Goal: Information Seeking & Learning: Learn about a topic

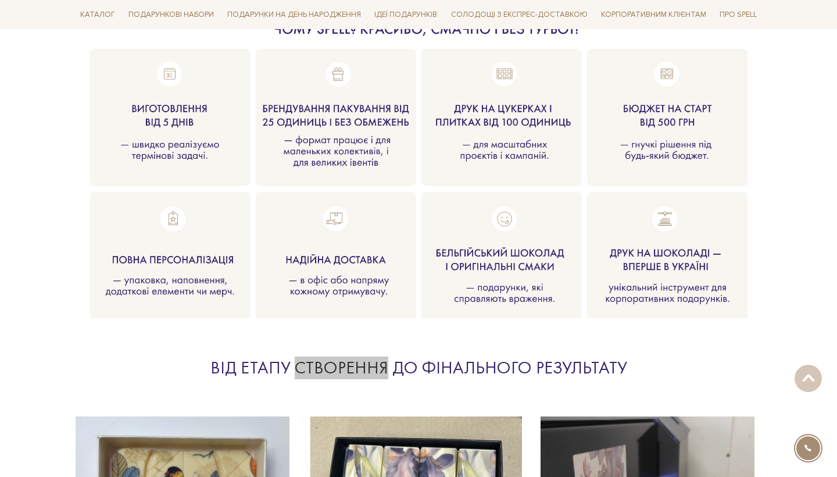
scroll to position [1182, 0]
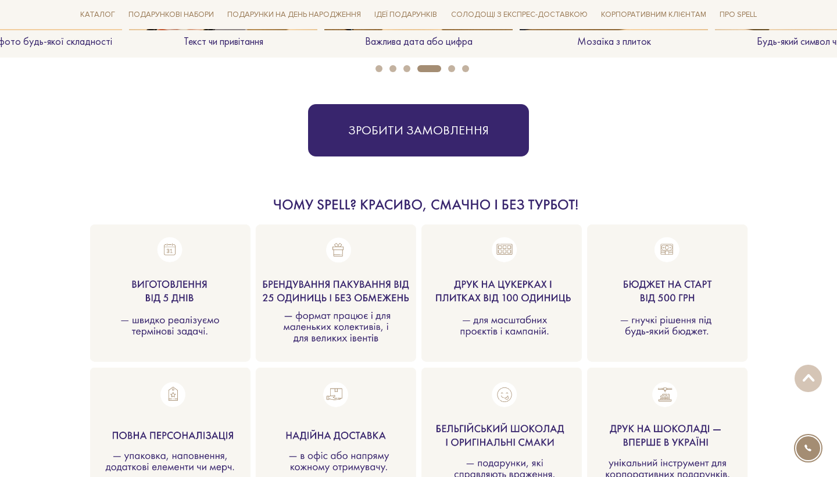
drag, startPoint x: 275, startPoint y: 199, endPoint x: 405, endPoint y: 199, distance: 130.2
click at [405, 199] on div at bounding box center [419, 325] width 686 height 260
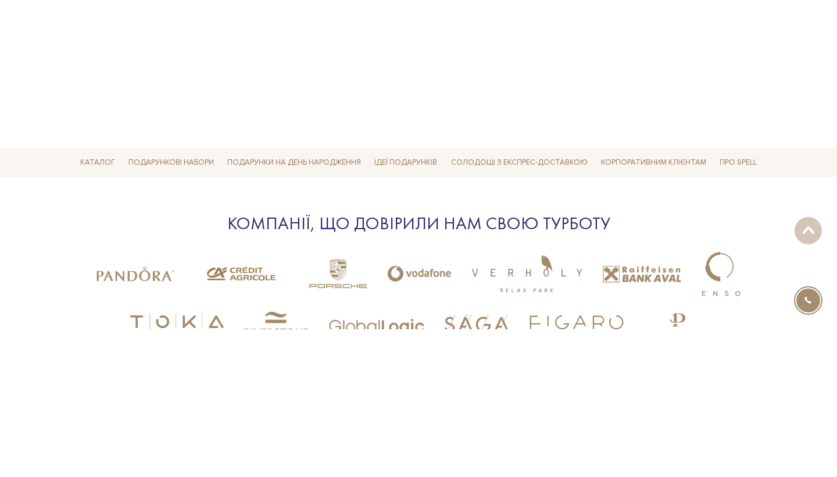
scroll to position [2719, 0]
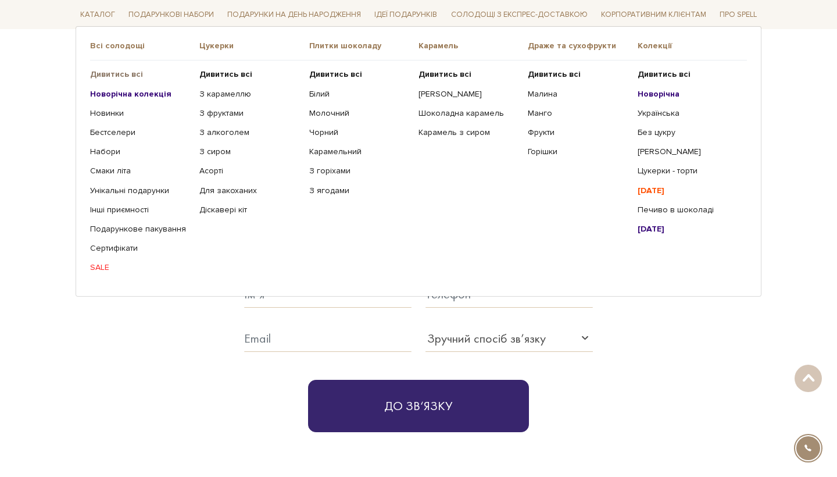
click at [119, 75] on b "Дивитись всі" at bounding box center [116, 74] width 53 height 10
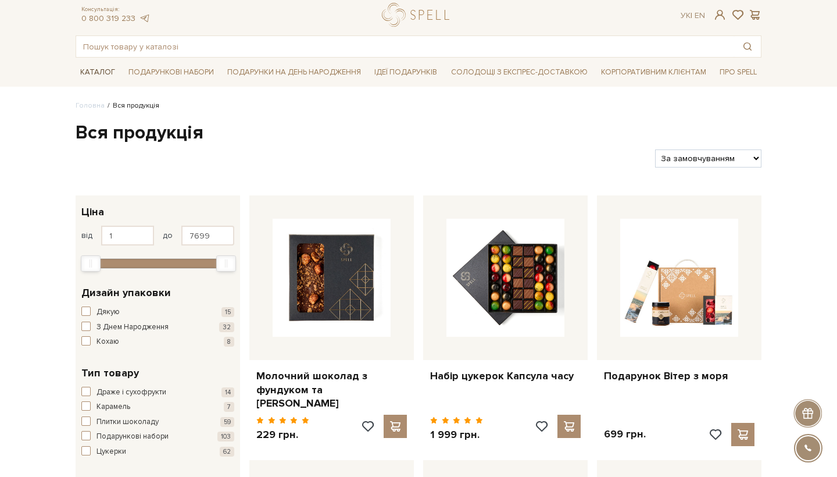
scroll to position [28, 0]
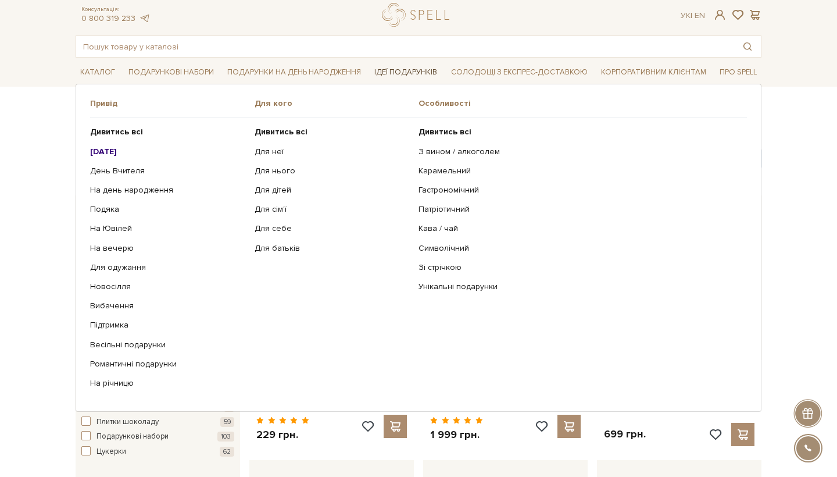
click at [399, 73] on link "Ідеї подарунків" at bounding box center [406, 72] width 72 height 18
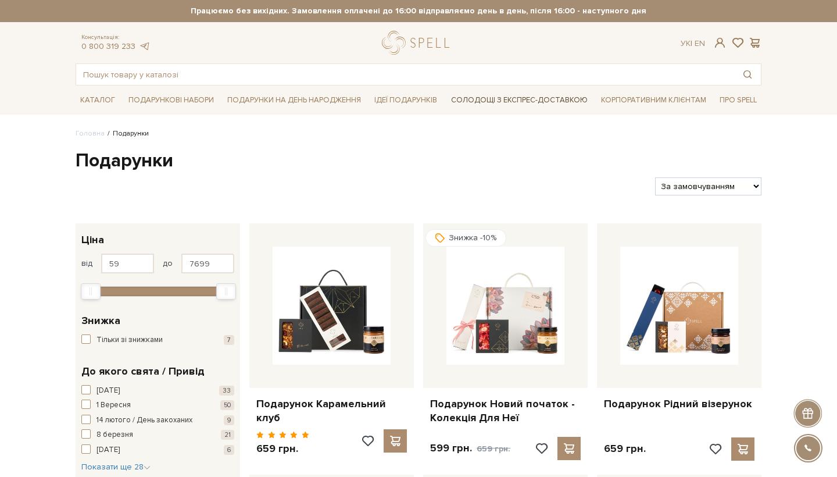
click at [496, 98] on link "Солодощі з експрес-доставкою" at bounding box center [519, 100] width 146 height 20
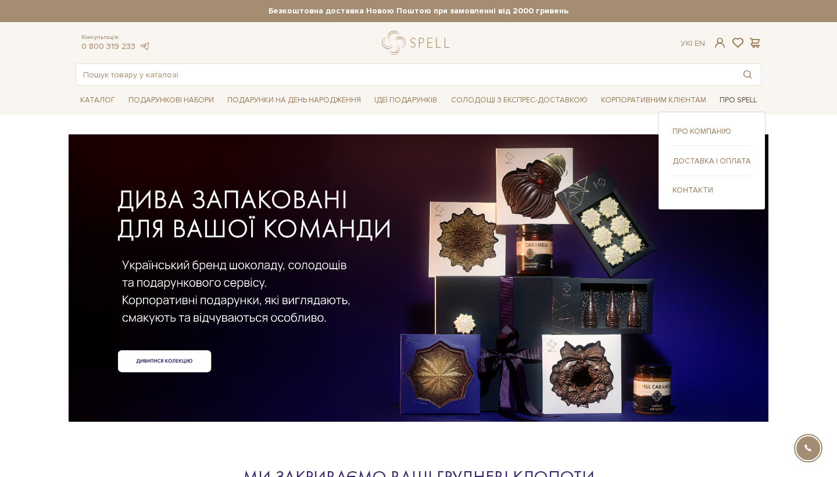
click at [742, 98] on link "Про Spell" at bounding box center [738, 100] width 46 height 18
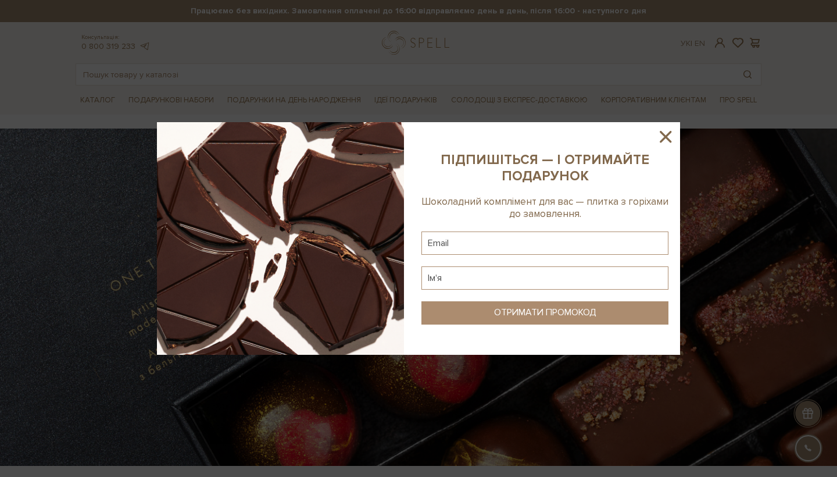
click at [666, 134] on icon at bounding box center [666, 137] width 20 height 20
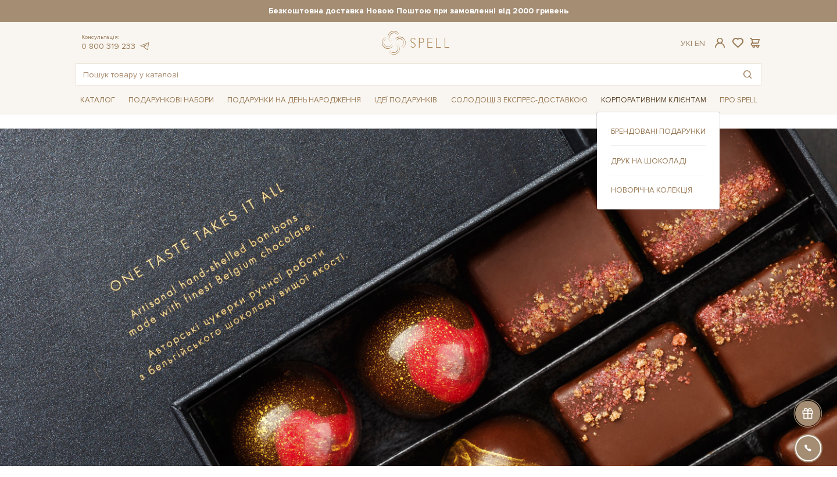
click at [647, 101] on link "Корпоративним клієнтам" at bounding box center [653, 100] width 114 height 18
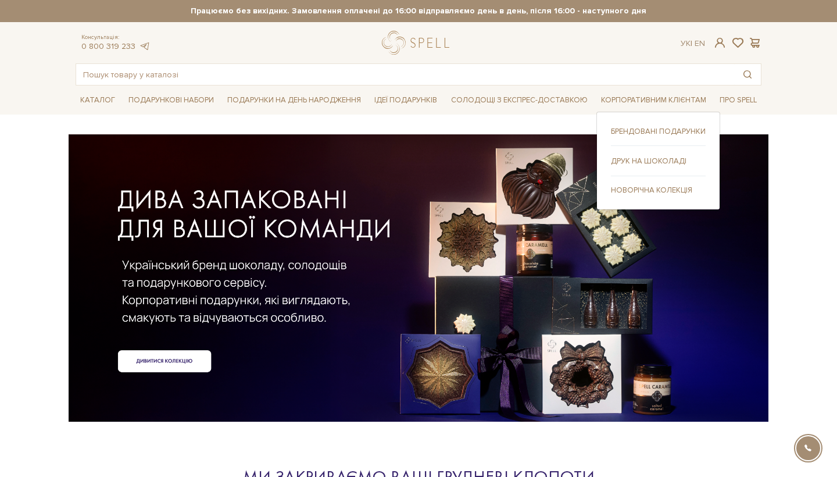
click at [654, 157] on link "Друк на шоколаді" at bounding box center [658, 161] width 95 height 10
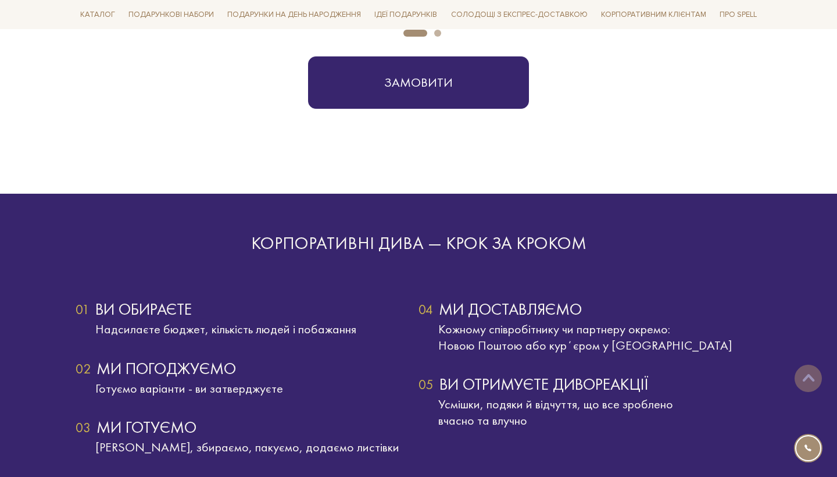
scroll to position [2104, 0]
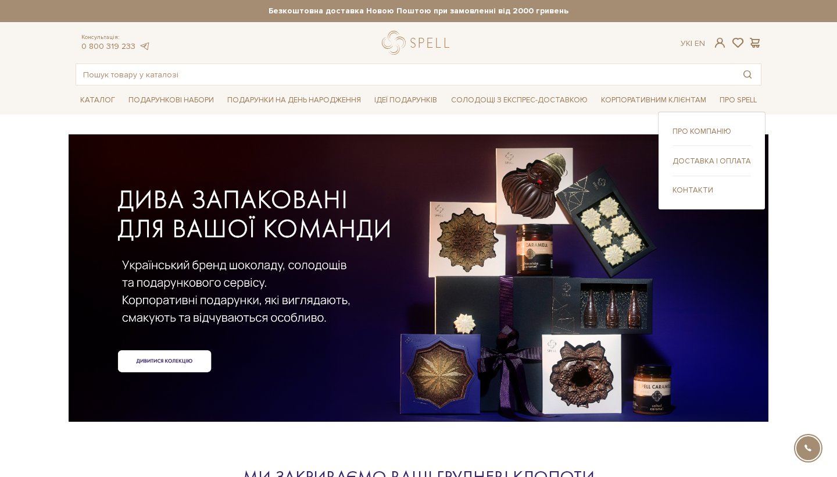
click at [694, 157] on link "Доставка і оплата" at bounding box center [711, 161] width 78 height 10
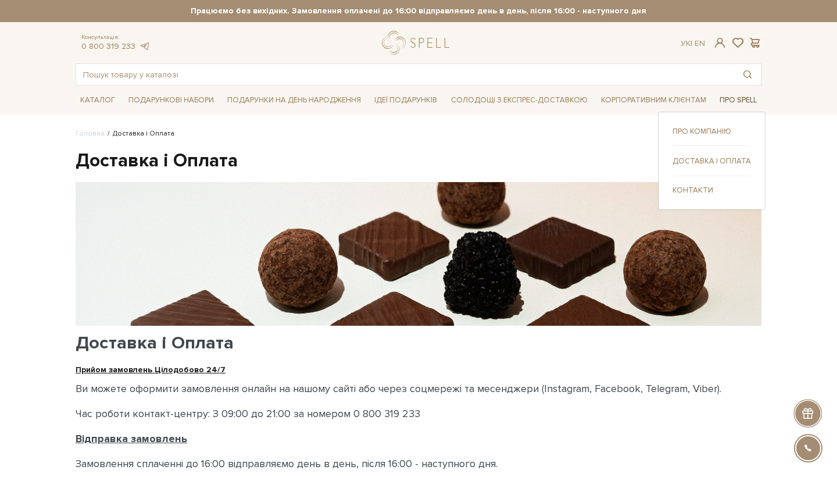
click at [741, 96] on link "Про Spell" at bounding box center [738, 100] width 46 height 18
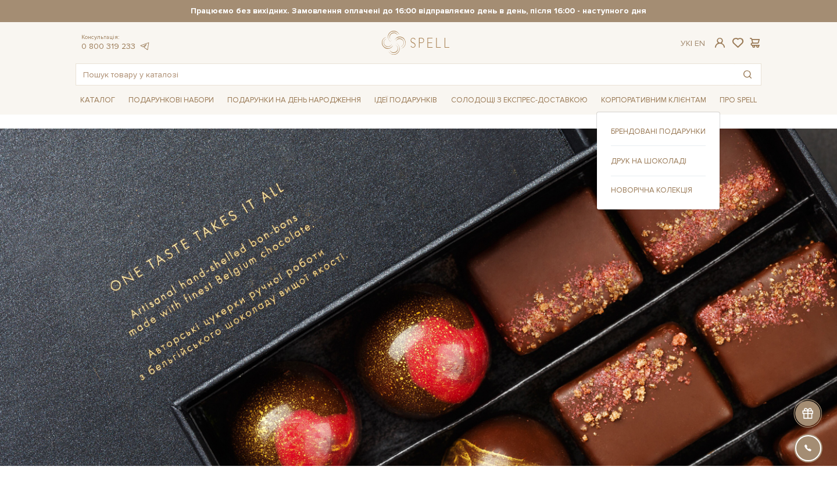
click at [656, 127] on link "Брендовані подарунки" at bounding box center [658, 131] width 95 height 10
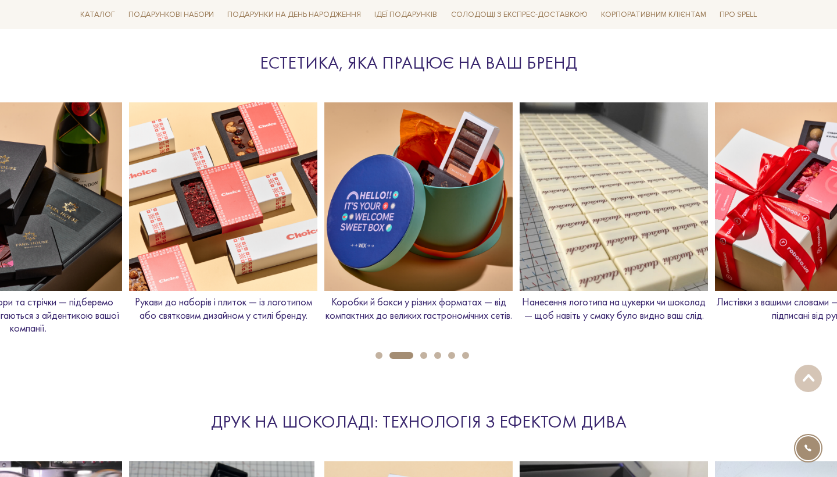
scroll to position [1334, 0]
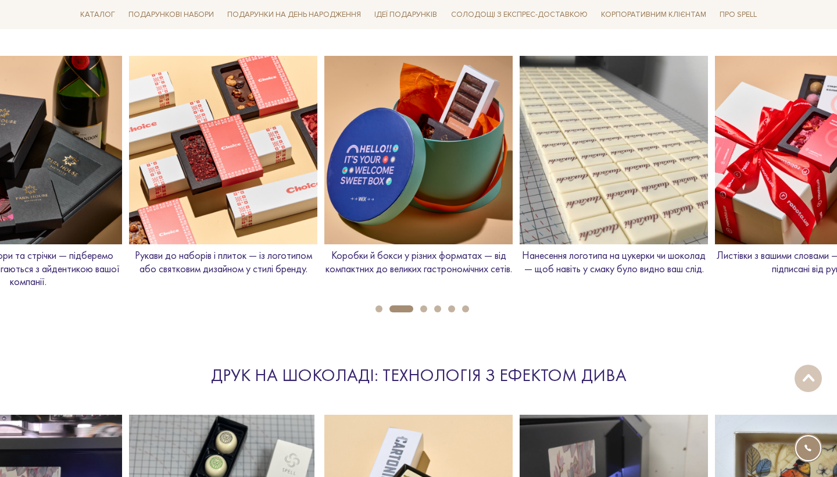
click at [432, 203] on img at bounding box center [418, 150] width 188 height 188
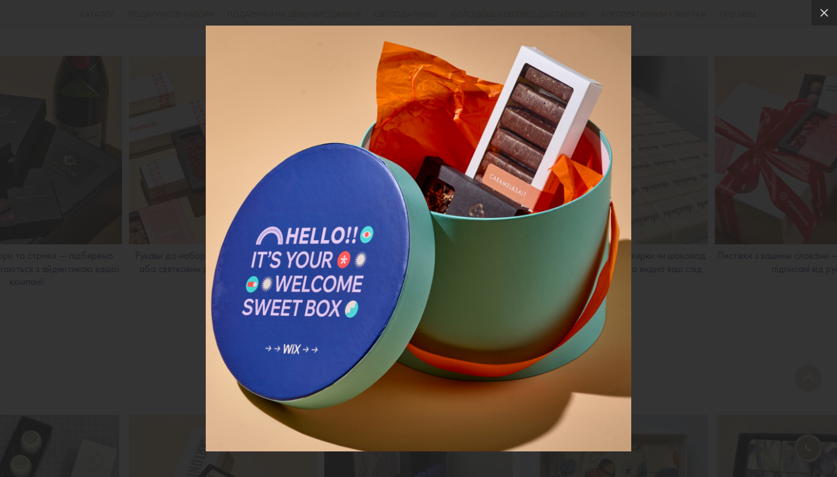
click at [690, 267] on div at bounding box center [418, 238] width 837 height 477
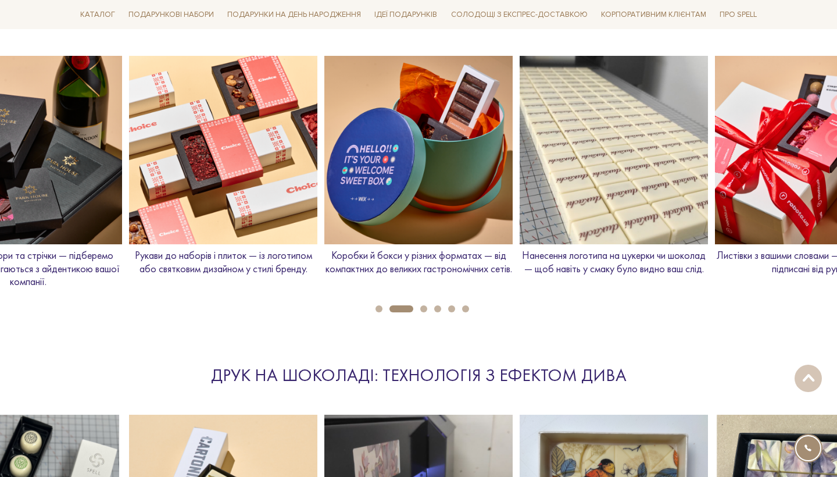
click at [434, 268] on p "Коробки й бокси у різних форматах — від компактних до великих гастрономічних се…" at bounding box center [418, 262] width 188 height 26
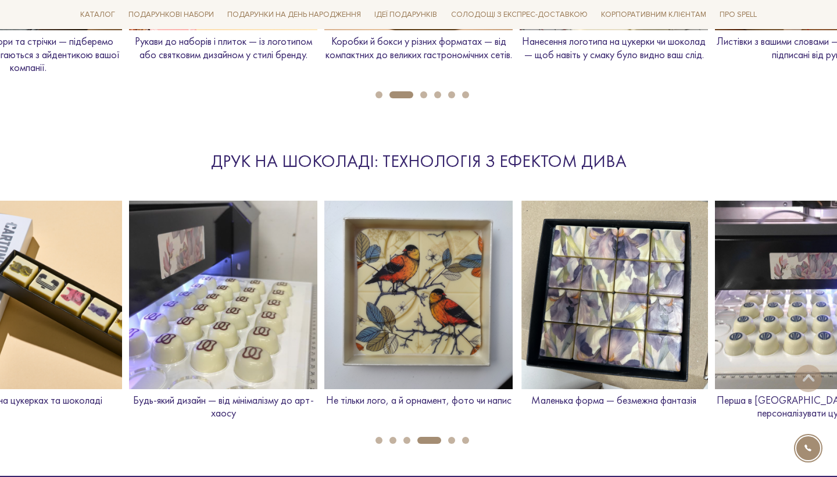
scroll to position [1569, 0]
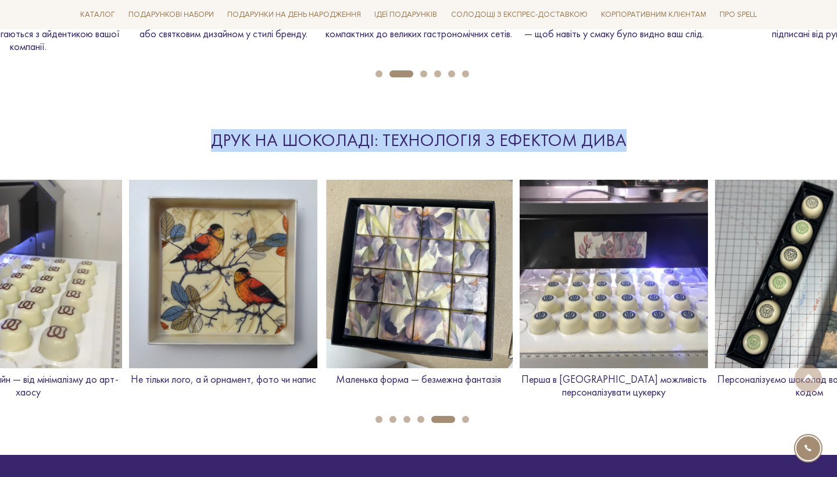
drag, startPoint x: 213, startPoint y: 137, endPoint x: 644, endPoint y: 128, distance: 430.7
click at [644, 129] on div "Друк на шоколаді: технологія з ефектом дива" at bounding box center [418, 140] width 535 height 23
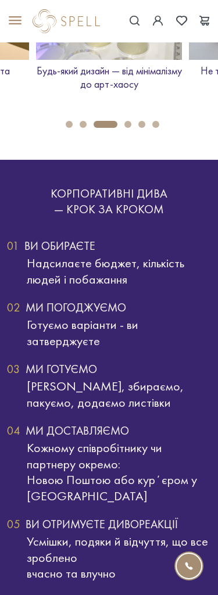
scroll to position [1823, 0]
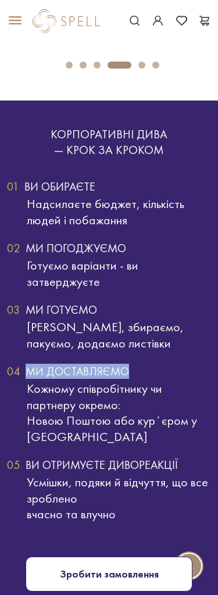
drag, startPoint x: 26, startPoint y: 330, endPoint x: 125, endPoint y: 330, distance: 98.8
click at [125, 366] on div "04 Ми доставляємо" at bounding box center [109, 372] width 204 height 12
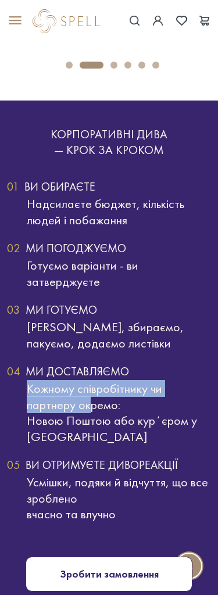
drag, startPoint x: 27, startPoint y: 348, endPoint x: 88, endPoint y: 363, distance: 62.9
click at [88, 381] on div "Кожному співробітнику чи партнеру окремо: [GEOGRAPHIC_DATA] або курʼєром у [GEO…" at bounding box center [109, 413] width 204 height 64
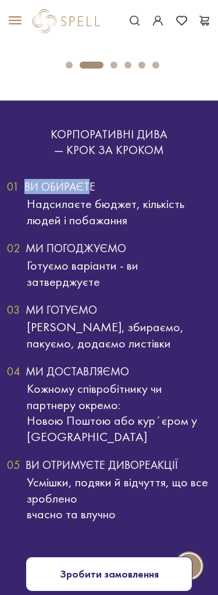
drag, startPoint x: 23, startPoint y: 161, endPoint x: 91, endPoint y: 161, distance: 67.4
click at [91, 181] on div "01 Ви обираєте" at bounding box center [109, 187] width 204 height 12
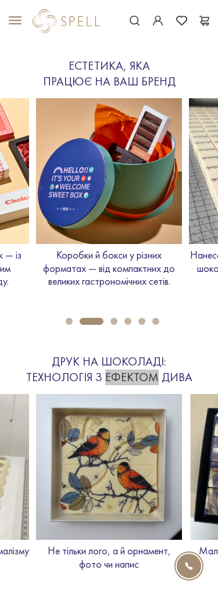
scroll to position [1285, 0]
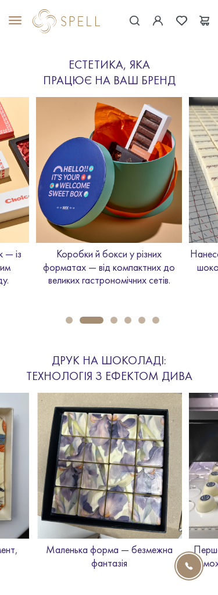
click at [111, 257] on p "Коробки й бокси у різних форматах — від компактних до великих гастрономічних се…" at bounding box center [109, 268] width 146 height 40
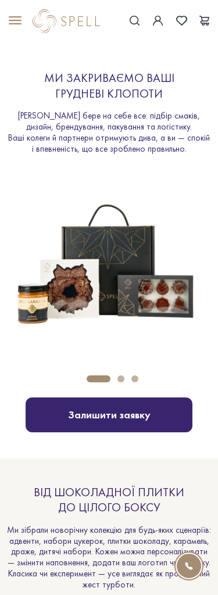
scroll to position [457, 0]
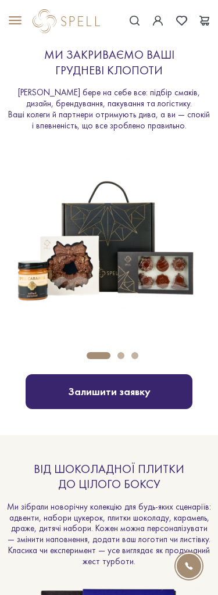
click at [122, 354] on button "Carousel Page 2" at bounding box center [120, 355] width 7 height 7
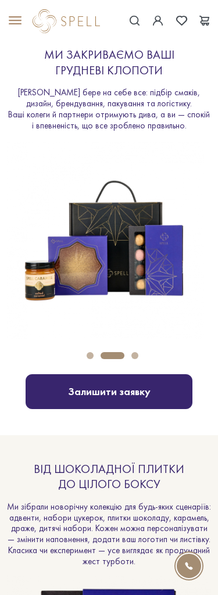
click at [134, 353] on button "Carousel Page 3" at bounding box center [134, 355] width 7 height 7
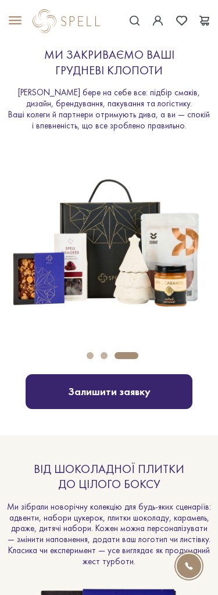
click at [105, 352] on button "Carousel Page 2" at bounding box center [104, 355] width 7 height 7
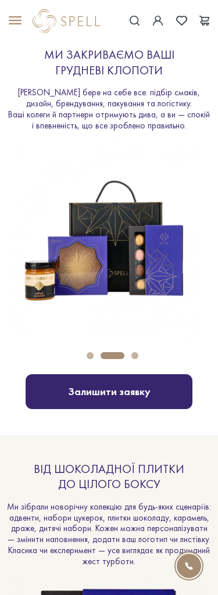
click at [94, 354] on div "Carousel Pagination" at bounding box center [109, 355] width 204 height 10
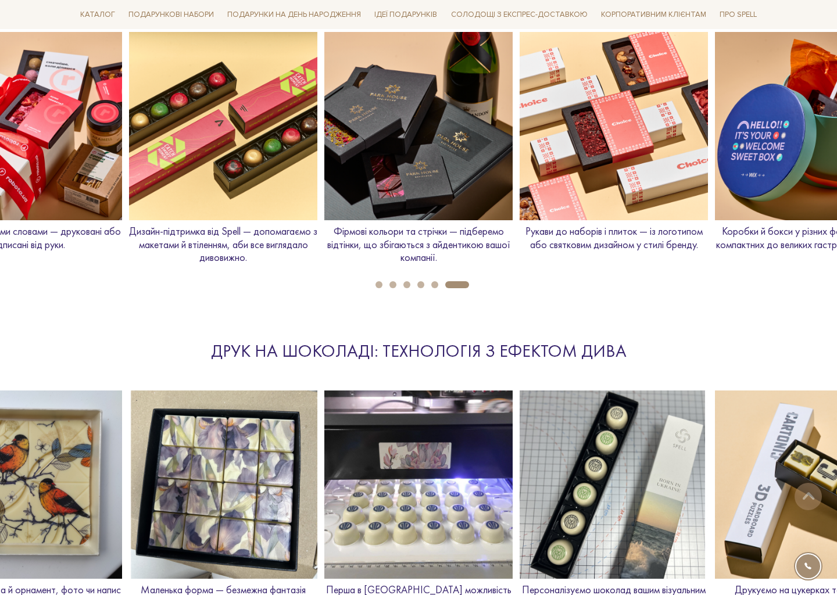
scroll to position [1357, 0]
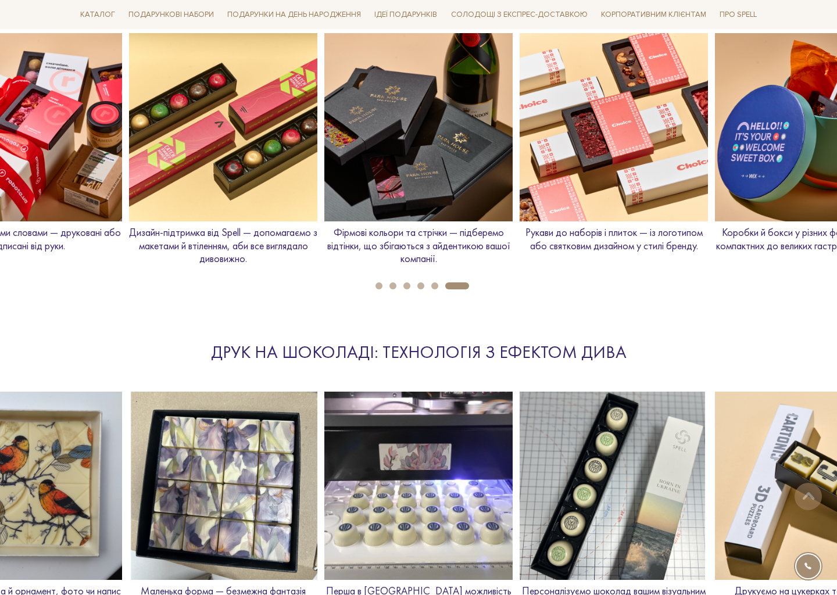
click at [377, 285] on button "1" at bounding box center [378, 285] width 7 height 7
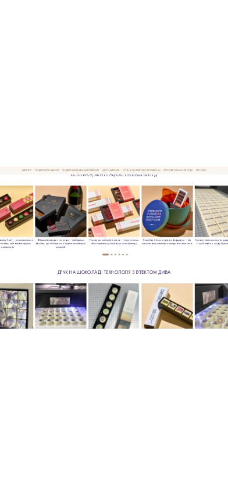
scroll to position [1319, 0]
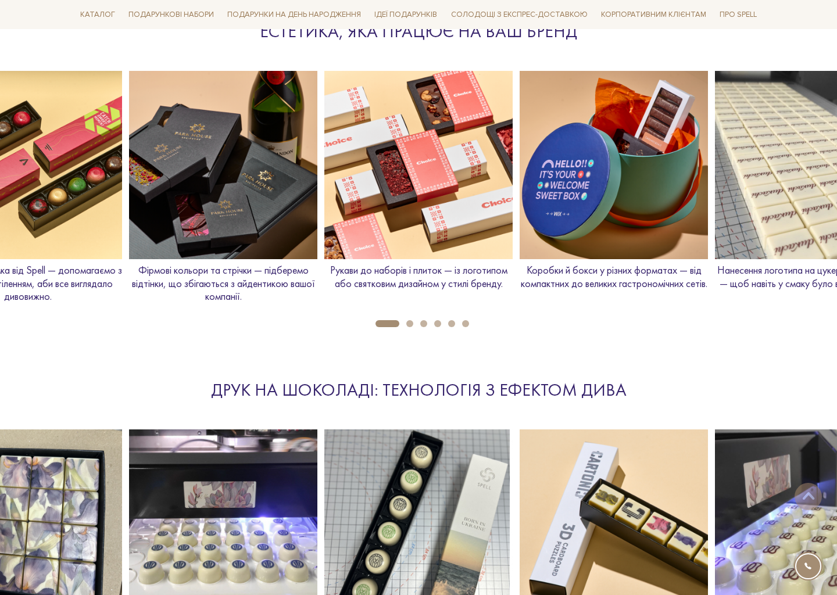
click at [85, 221] on img at bounding box center [28, 165] width 188 height 188
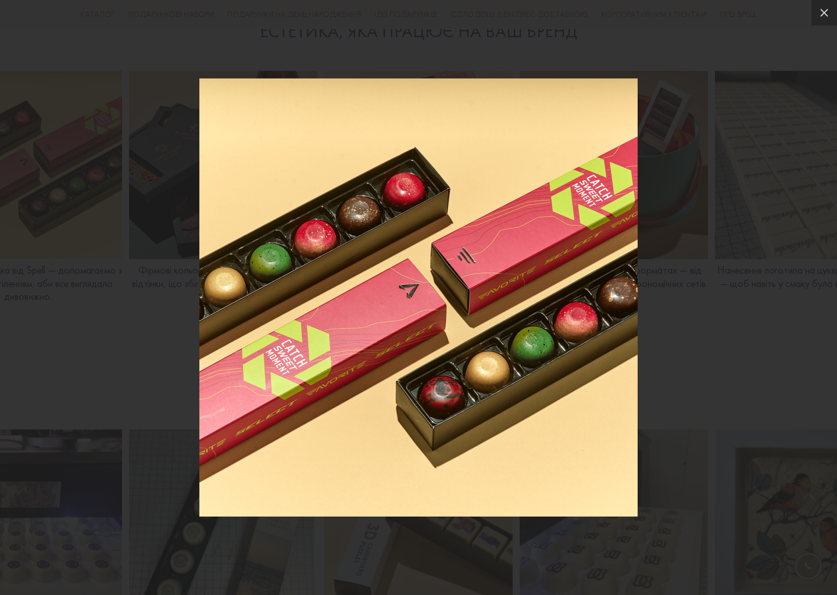
click at [718, 327] on div at bounding box center [418, 297] width 837 height 595
